Goal: Transaction & Acquisition: Purchase product/service

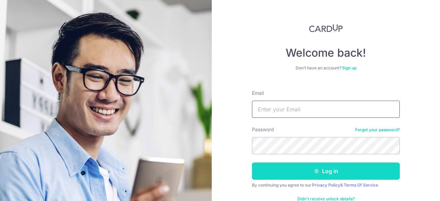
type input "[EMAIL_ADDRESS][DOMAIN_NAME]"
click at [326, 168] on button "Log in" at bounding box center [326, 171] width 148 height 17
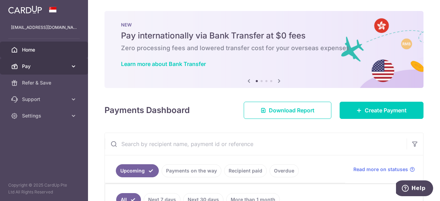
click at [49, 60] on link "Pay" at bounding box center [44, 66] width 88 height 17
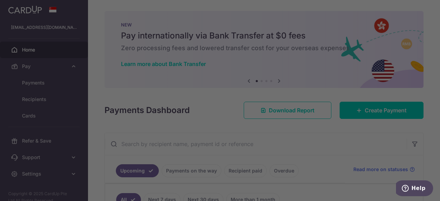
click at [45, 80] on div at bounding box center [222, 101] width 445 height 203
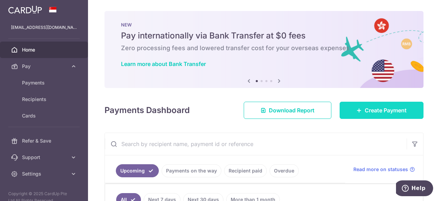
click at [378, 118] on link "Create Payment" at bounding box center [382, 110] width 84 height 17
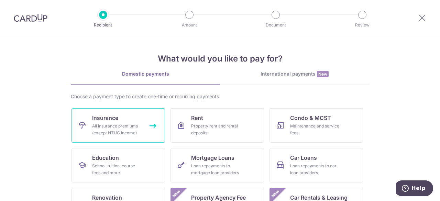
click at [144, 132] on link "Insurance All insurance premiums (except NTUC Income)" at bounding box center [119, 125] width 94 height 34
